Goal: Obtain resource: Download file/media

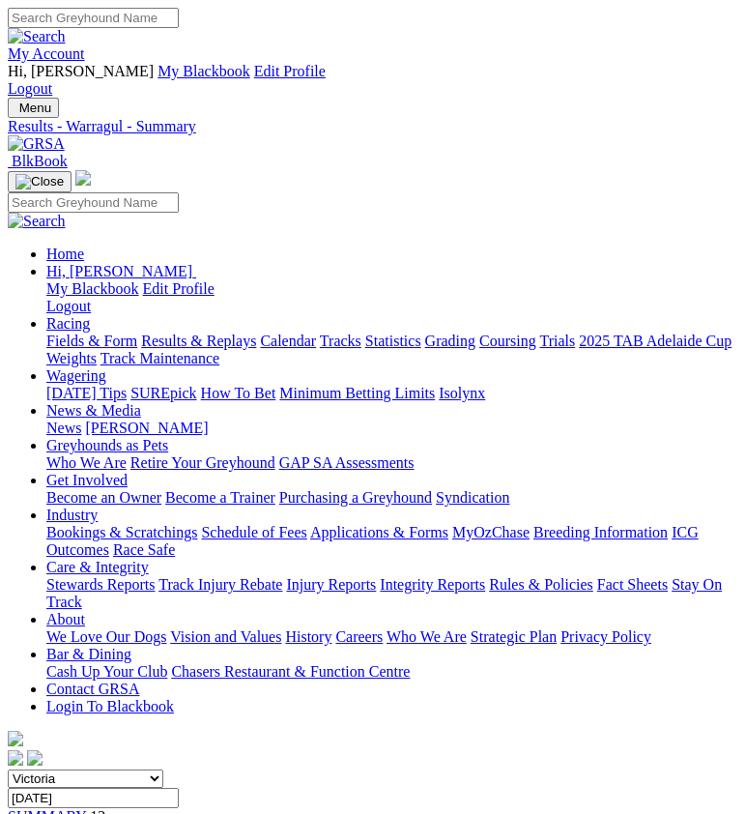
click at [179, 788] on input "Tuesday, 30 Sep 2025" at bounding box center [93, 798] width 171 height 20
type input "Thursday, 2 Oct 2025"
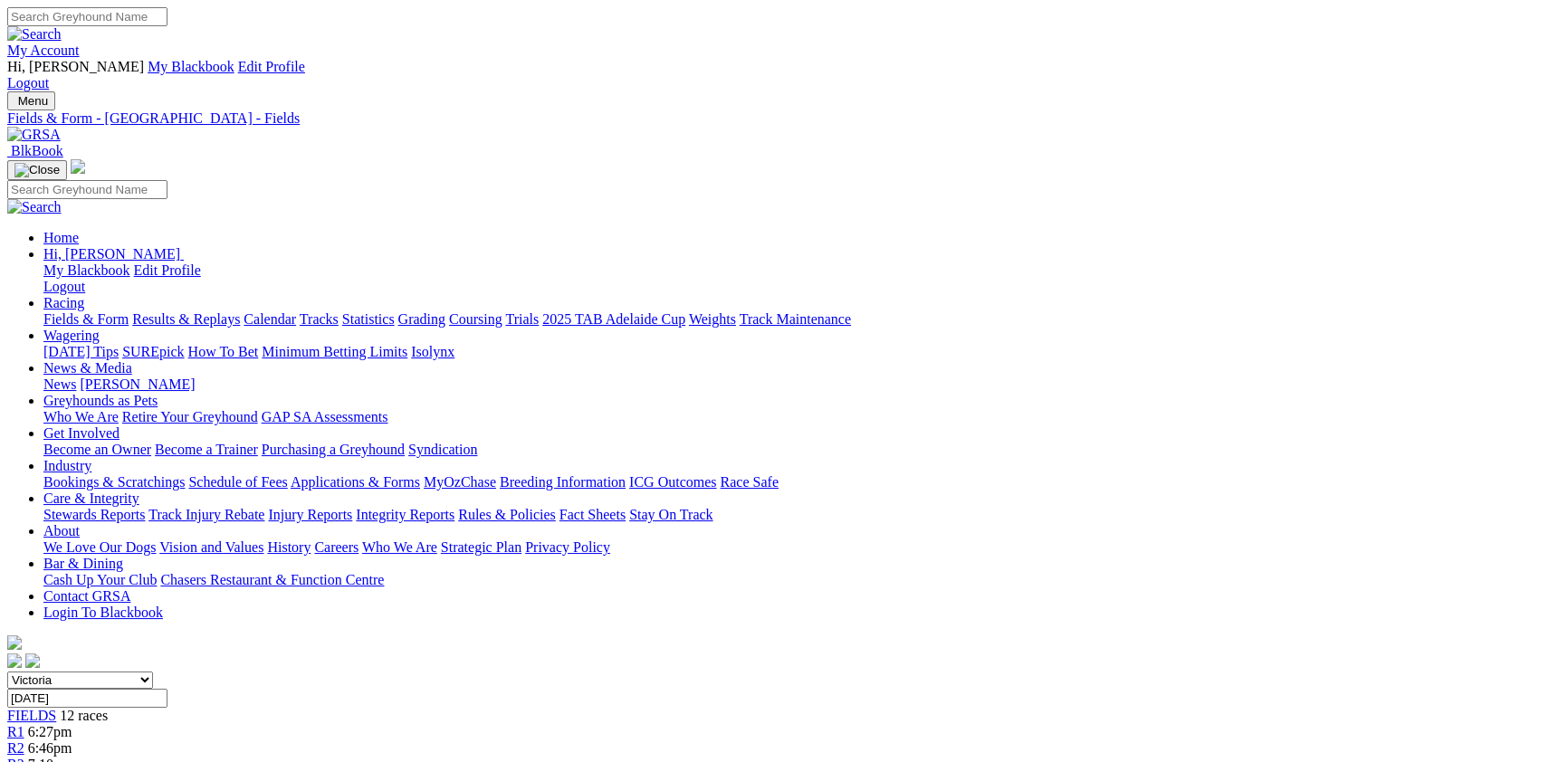
click at [697, 236] on link "CSV (Excel)" at bounding box center [943, 228] width 74 height 15
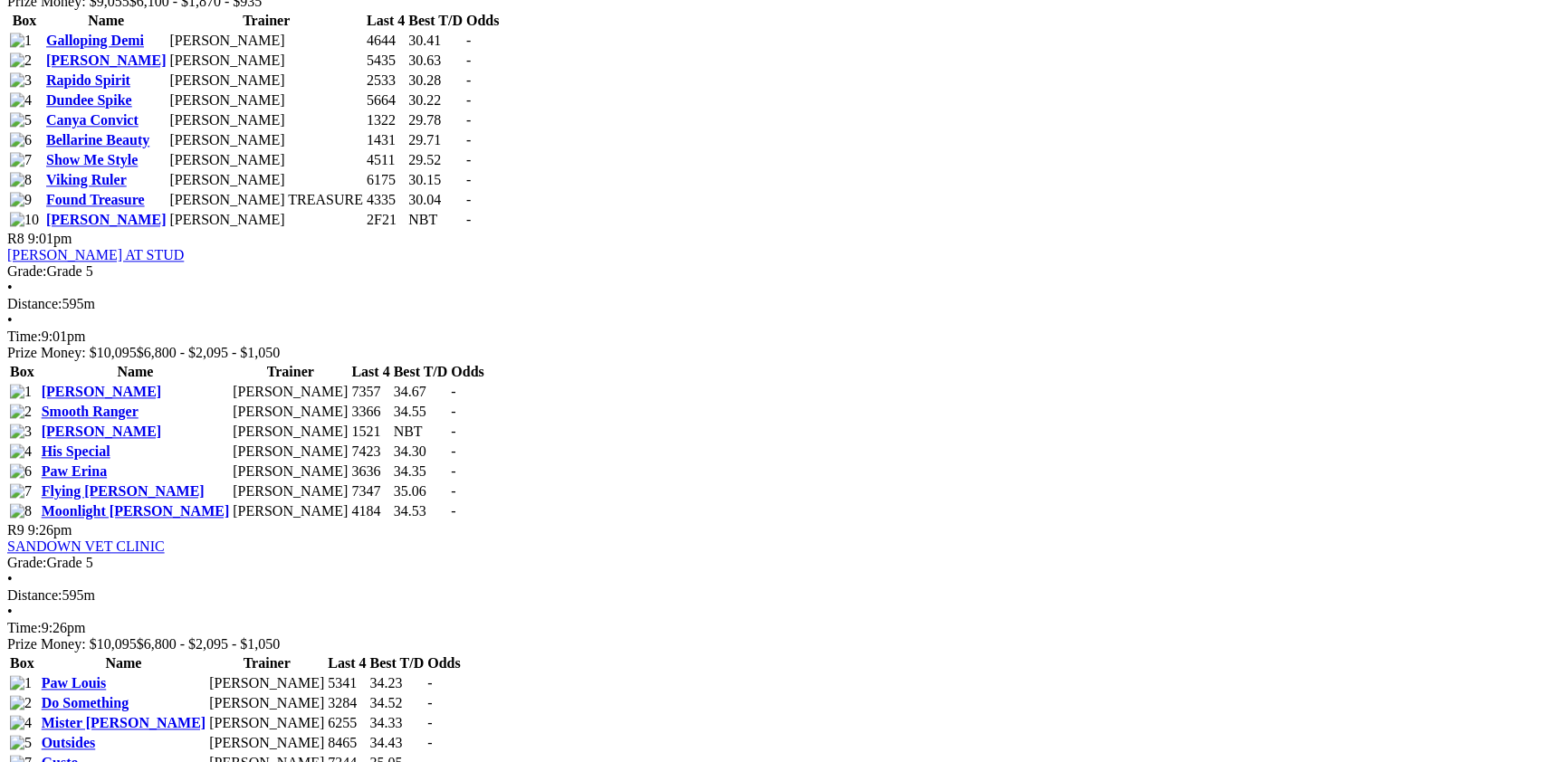
scroll to position [2440, 0]
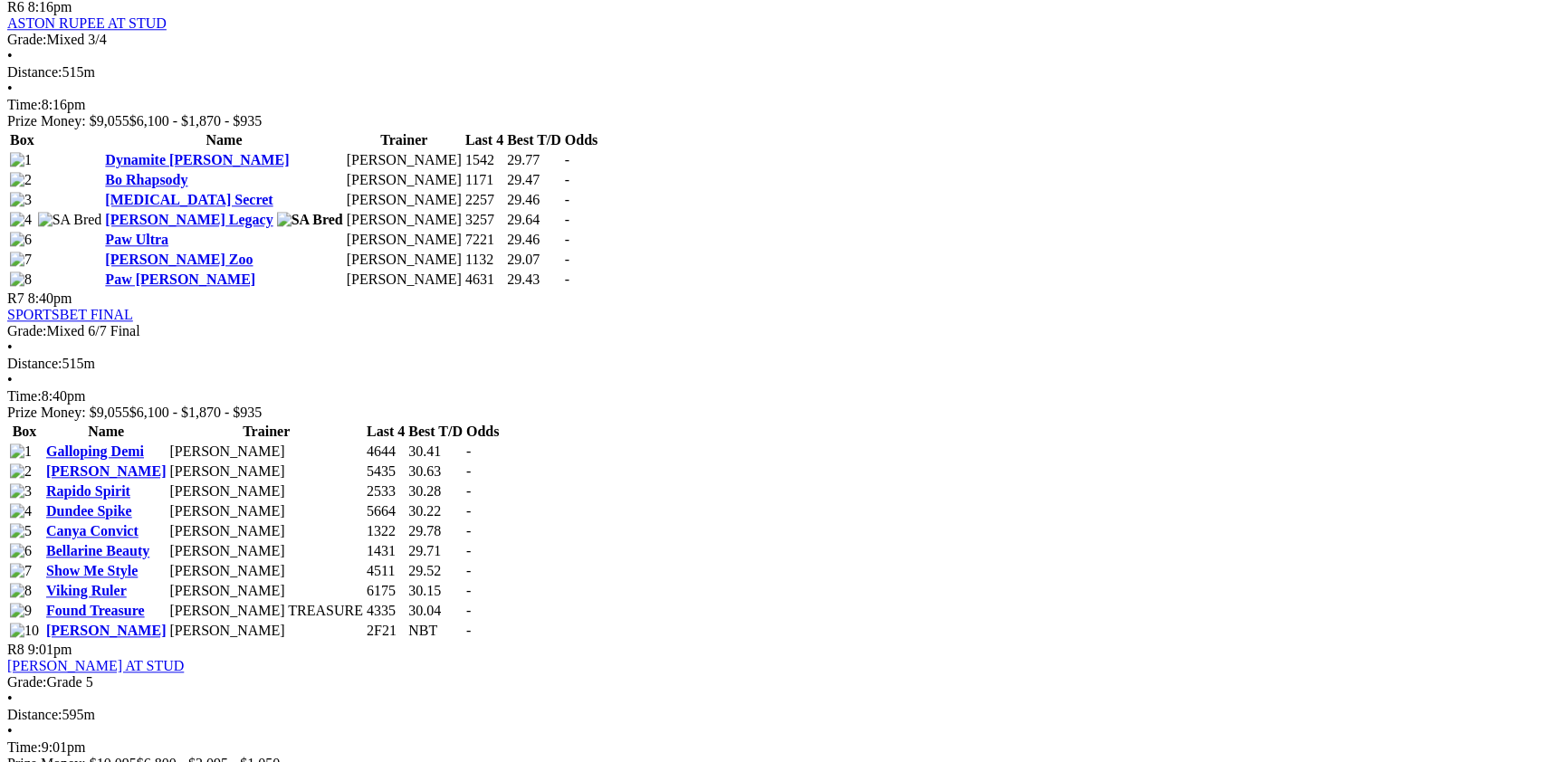
drag, startPoint x: 388, startPoint y: 535, endPoint x: 319, endPoint y: 512, distance: 72.7
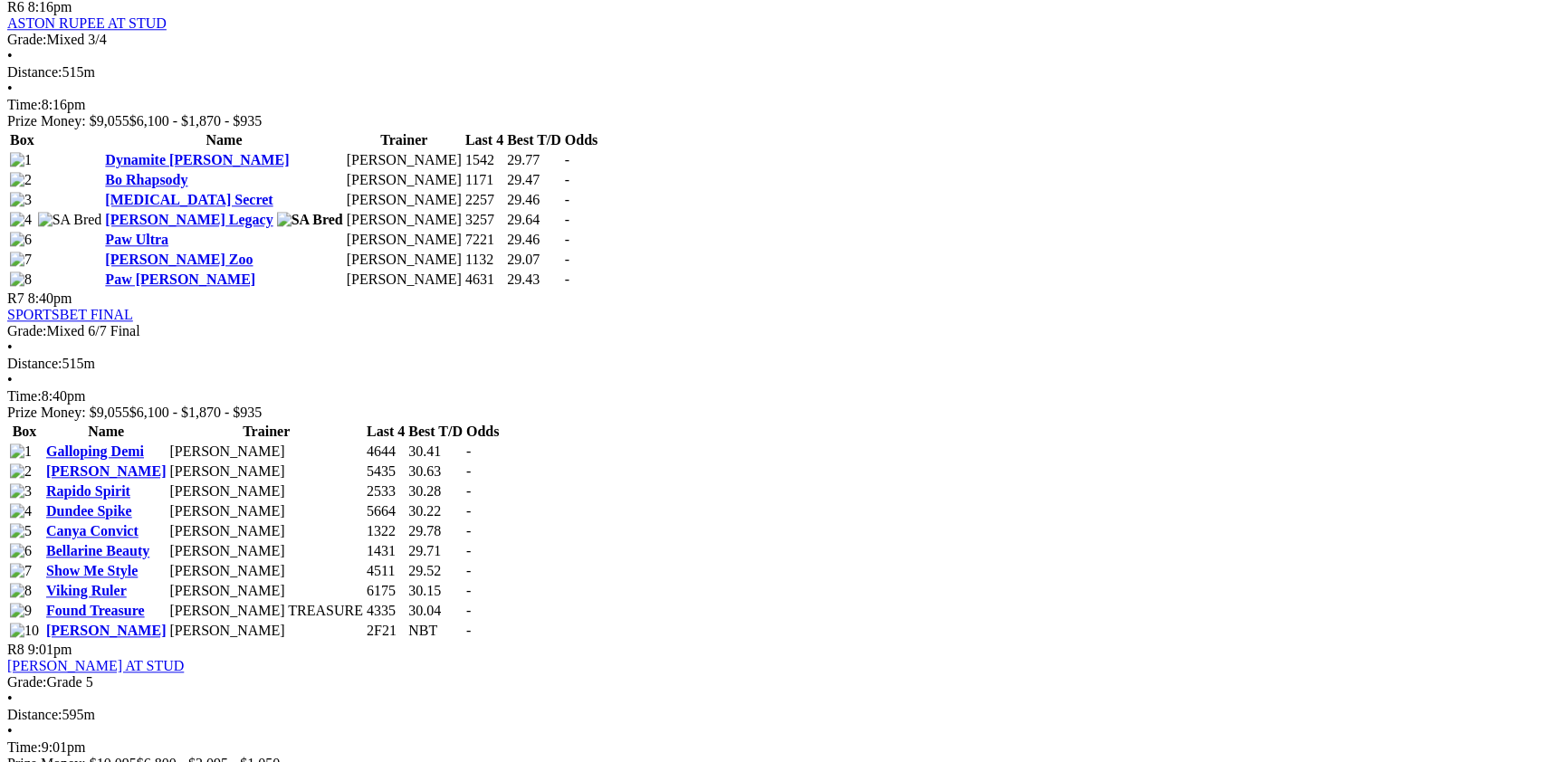
drag, startPoint x: 388, startPoint y: 527, endPoint x: 331, endPoint y: 518, distance: 57.7
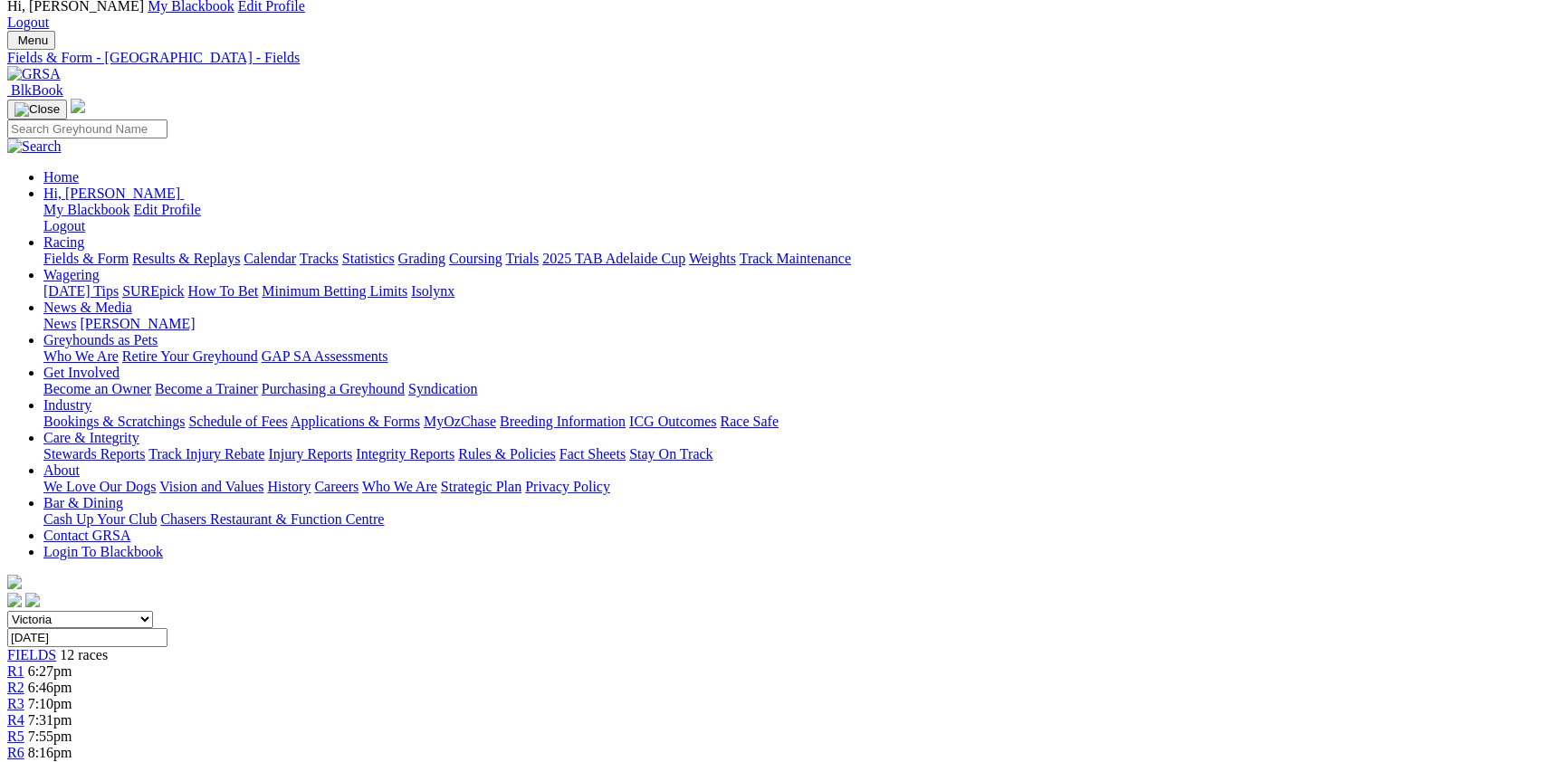
scroll to position [0, 0]
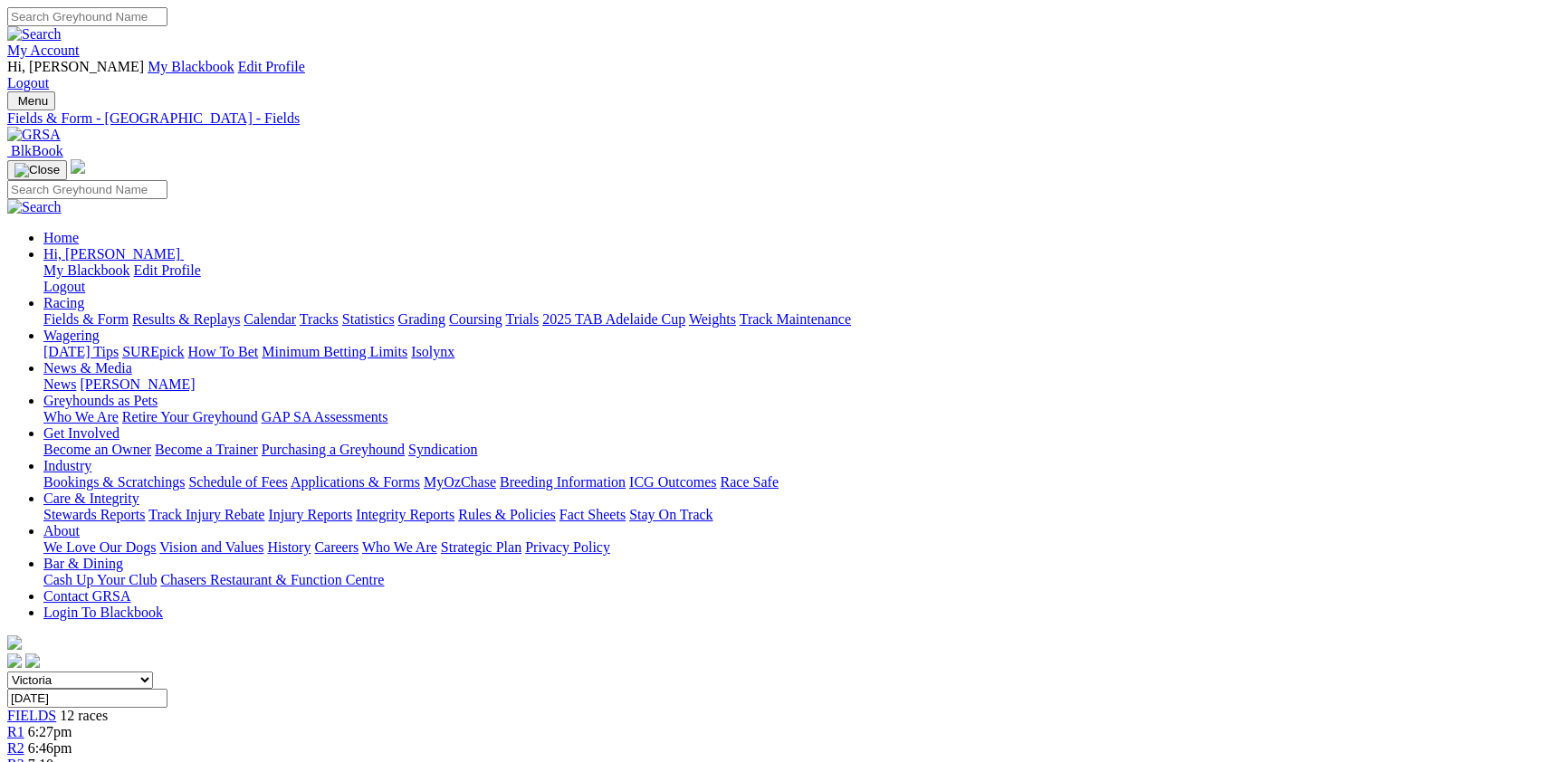
click at [168, 689] on input "Thursday, 2 Oct 2025" at bounding box center [87, 698] width 160 height 19
type input "[DATE]"
click at [40, 756] on link "F" at bounding box center [36, 764] width 8 height 15
